Goal: Task Accomplishment & Management: Use online tool/utility

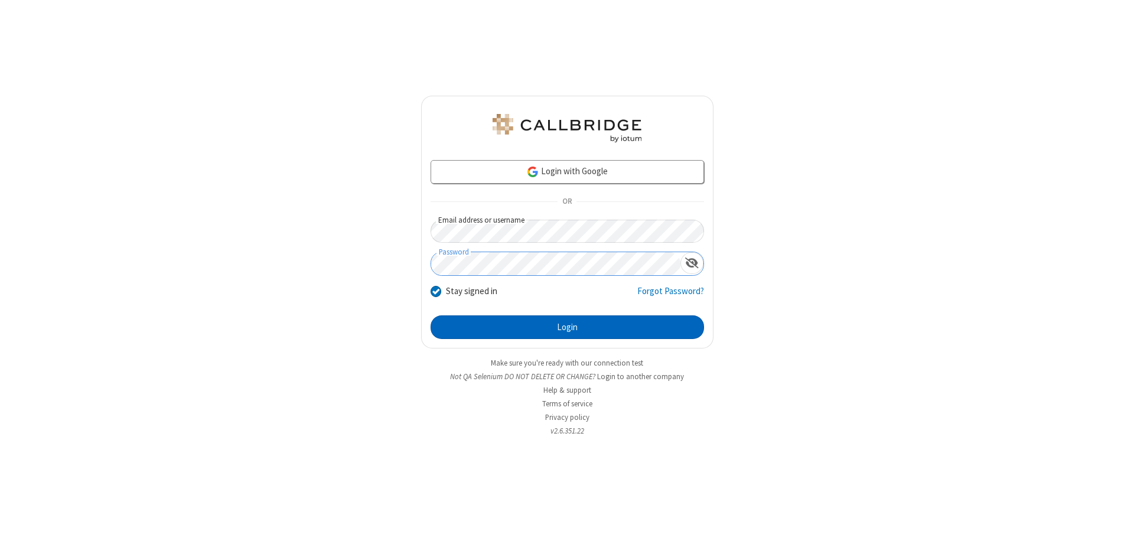
click at [567, 327] on button "Login" at bounding box center [566, 327] width 273 height 24
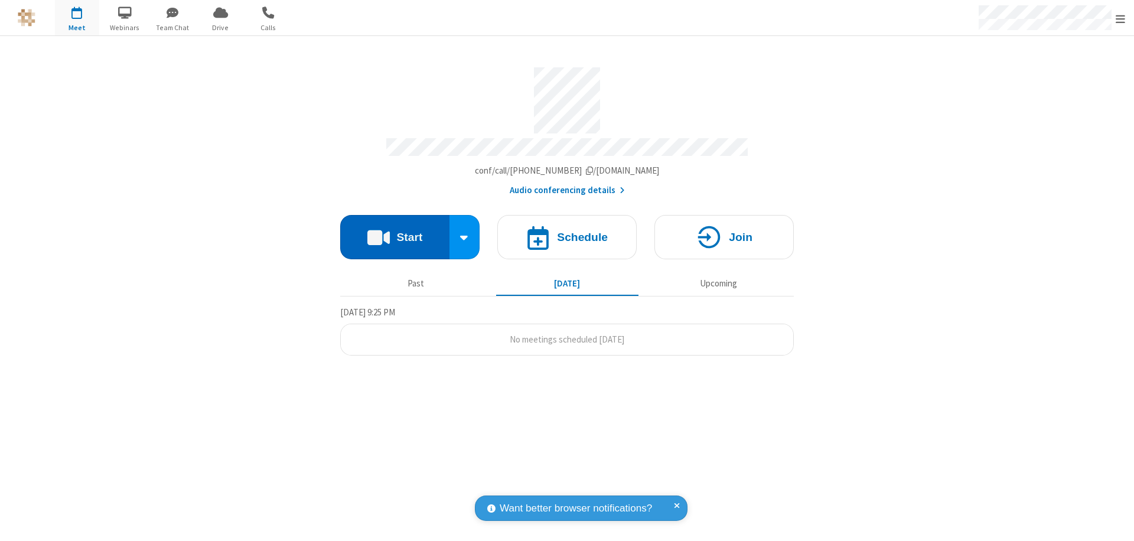
click at [394, 231] on button "Start" at bounding box center [394, 237] width 109 height 44
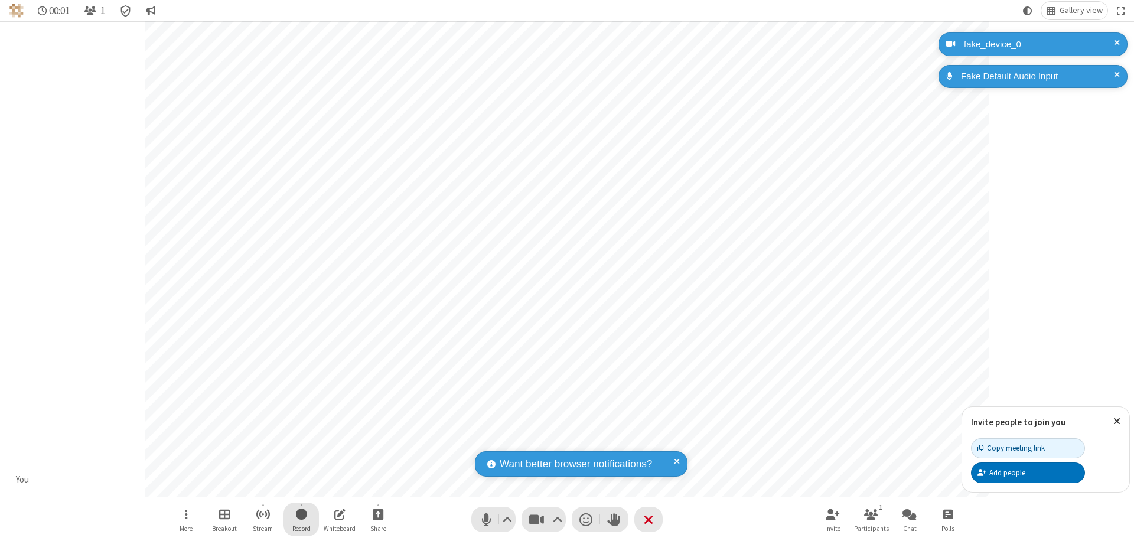
click at [301, 519] on span "Start recording" at bounding box center [301, 514] width 11 height 15
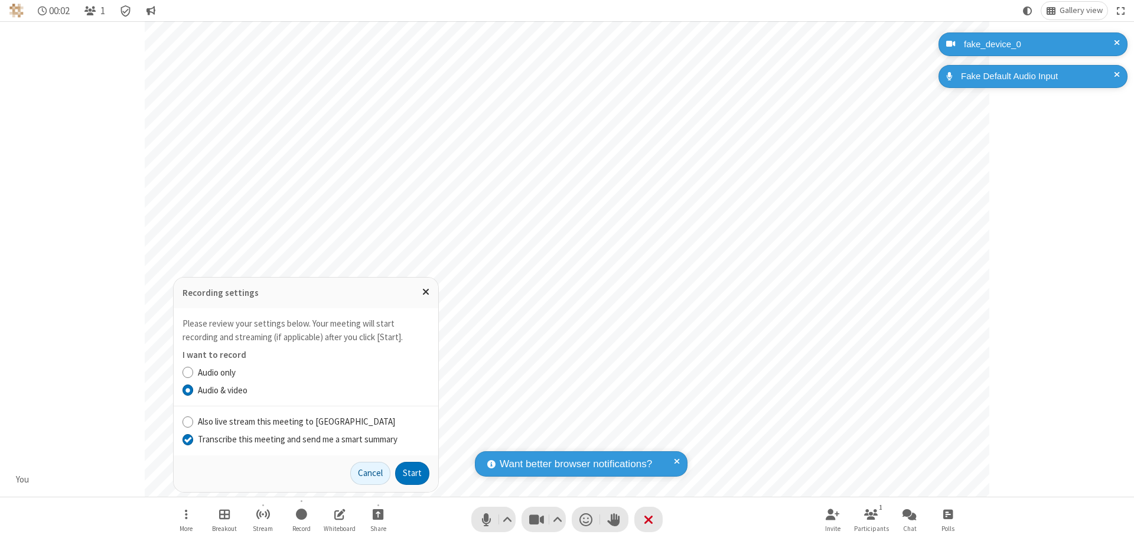
click at [187, 439] on input "Transcribe this meeting and send me a smart summary" at bounding box center [187, 439] width 11 height 12
click at [412, 473] on button "Start" at bounding box center [412, 474] width 34 height 24
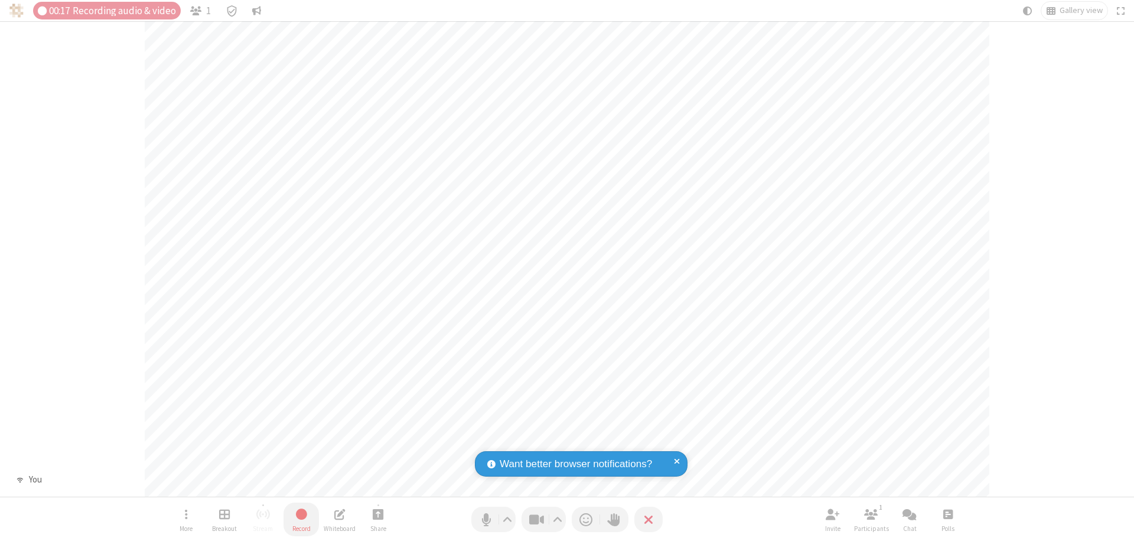
click at [301, 519] on span "Stop recording" at bounding box center [301, 514] width 14 height 15
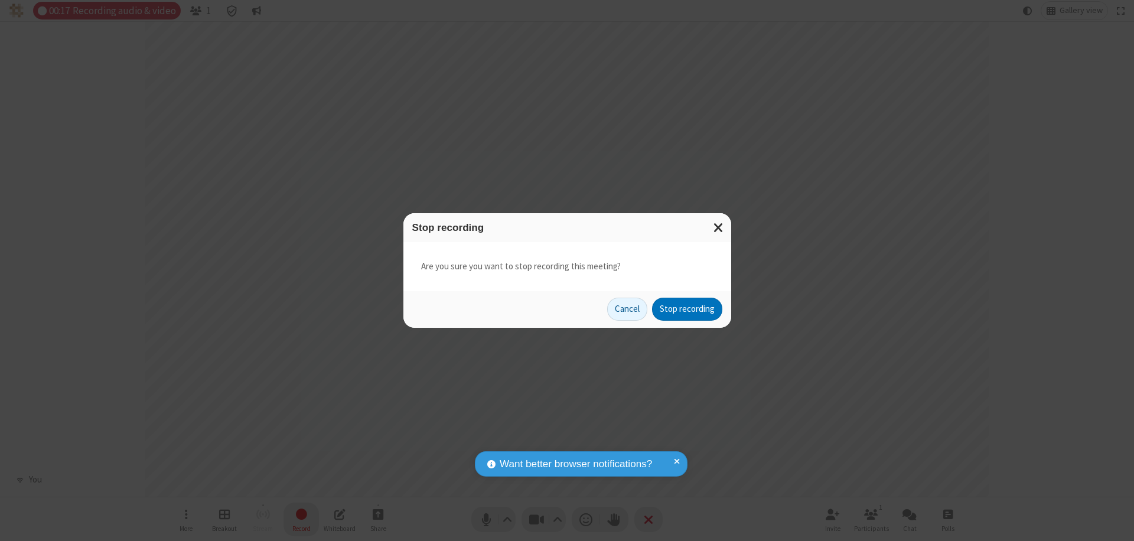
click at [687, 309] on button "Stop recording" at bounding box center [687, 310] width 70 height 24
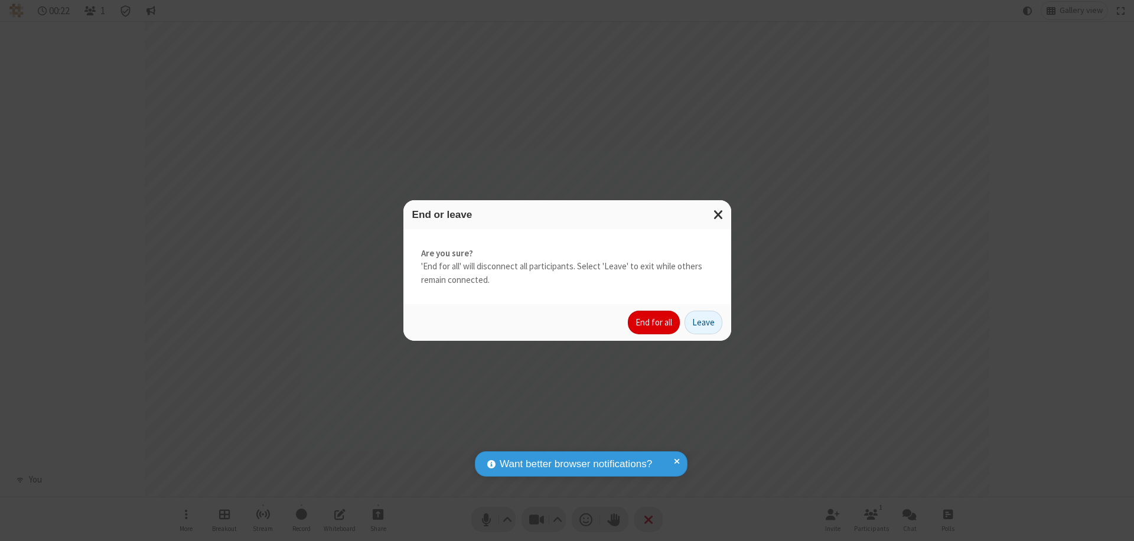
click at [654, 322] on button "End for all" at bounding box center [654, 323] width 52 height 24
